Goal: Transaction & Acquisition: Purchase product/service

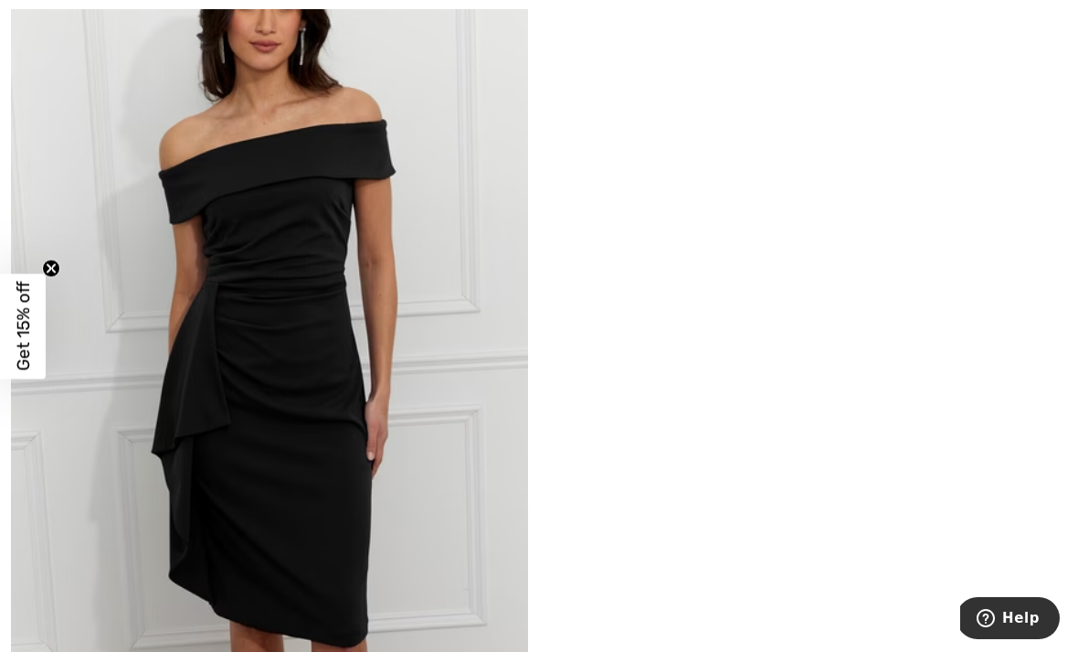
scroll to position [244, 0]
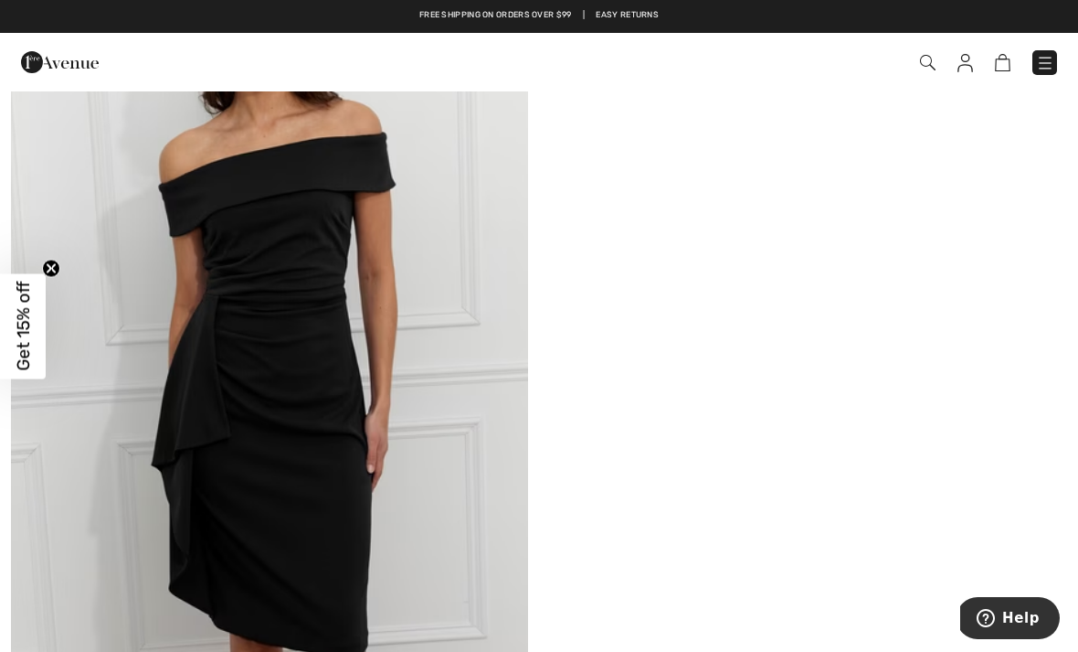
click at [588, 293] on div "New FRANK LYMAN Knee-Length Bodycon Dress Style 259101 US$ 260" at bounding box center [539, 392] width 1078 height 878
click at [558, 319] on div "New FRANK LYMAN Knee-Length Bodycon Dress Style 259101 US$ 260" at bounding box center [539, 392] width 1078 height 878
click at [1002, 67] on img at bounding box center [1003, 62] width 16 height 17
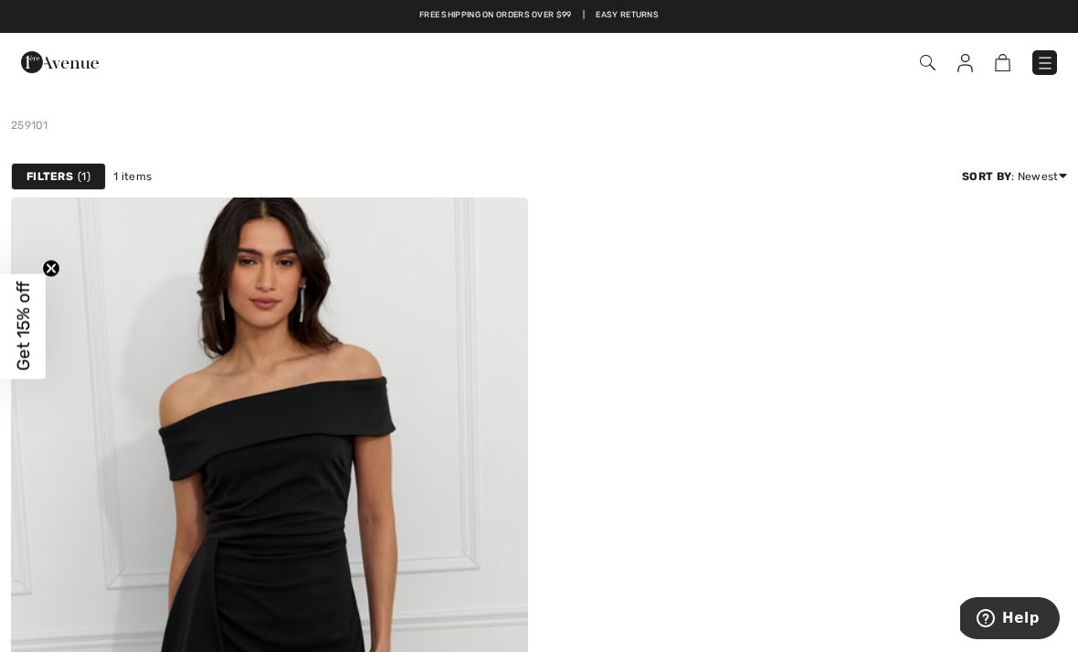
click at [432, 384] on img at bounding box center [269, 585] width 517 height 776
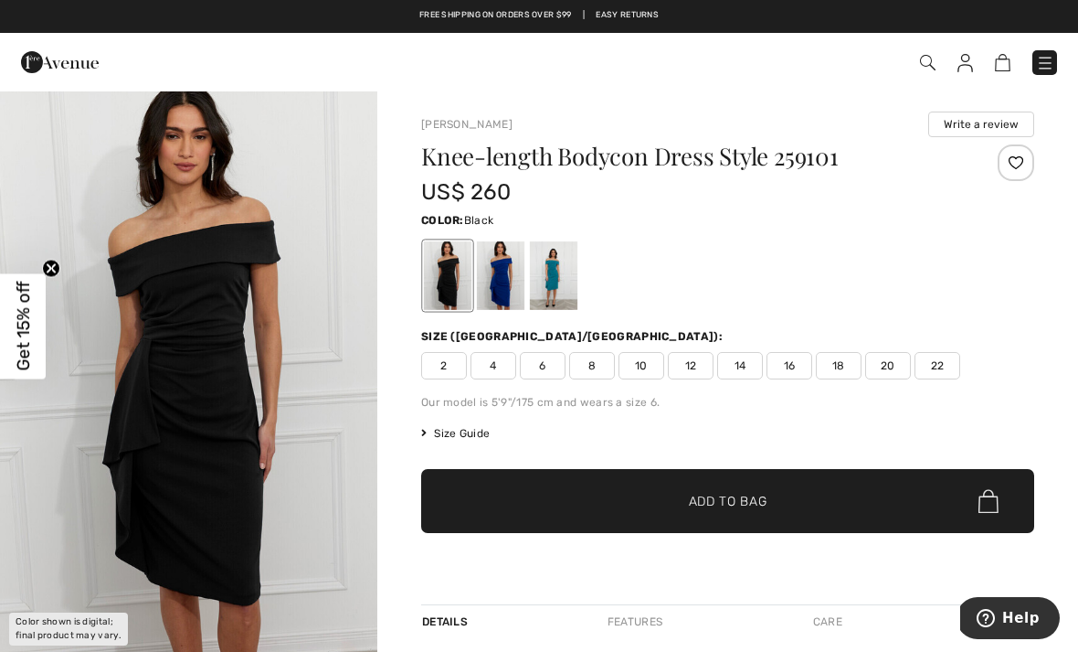
click at [746, 363] on span "14" at bounding box center [740, 365] width 46 height 27
click at [758, 499] on span "Add to Bag" at bounding box center [728, 501] width 79 height 19
click at [502, 274] on div at bounding box center [501, 275] width 48 height 69
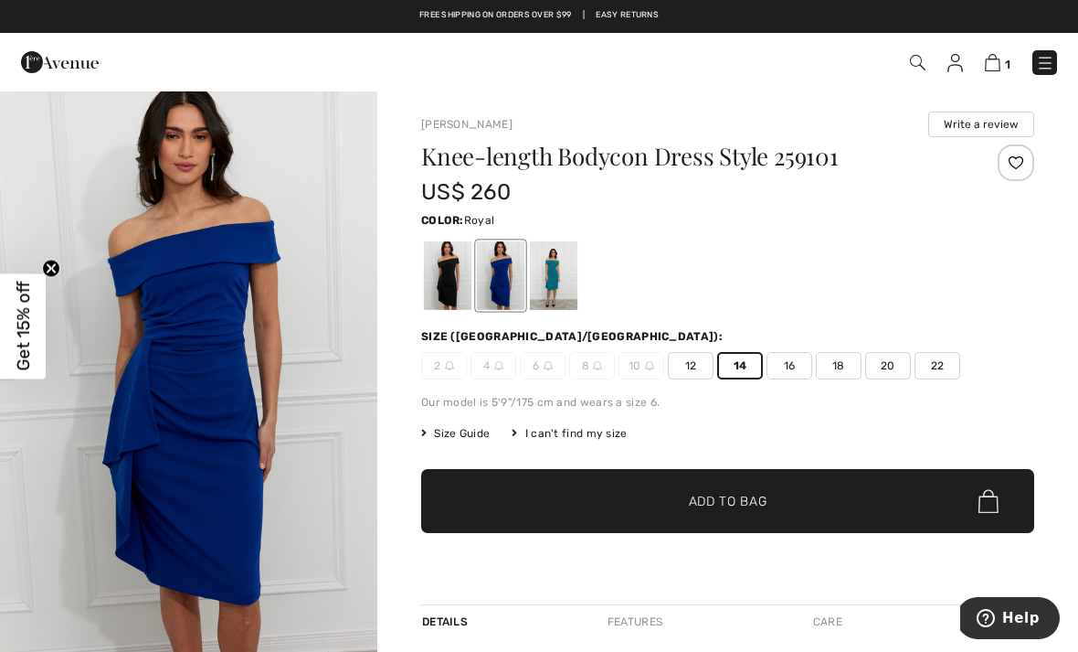
click at [734, 369] on span "14" at bounding box center [740, 365] width 46 height 27
click at [732, 502] on span "Add to Bag" at bounding box center [728, 501] width 79 height 19
